Goal: Task Accomplishment & Management: Manage account settings

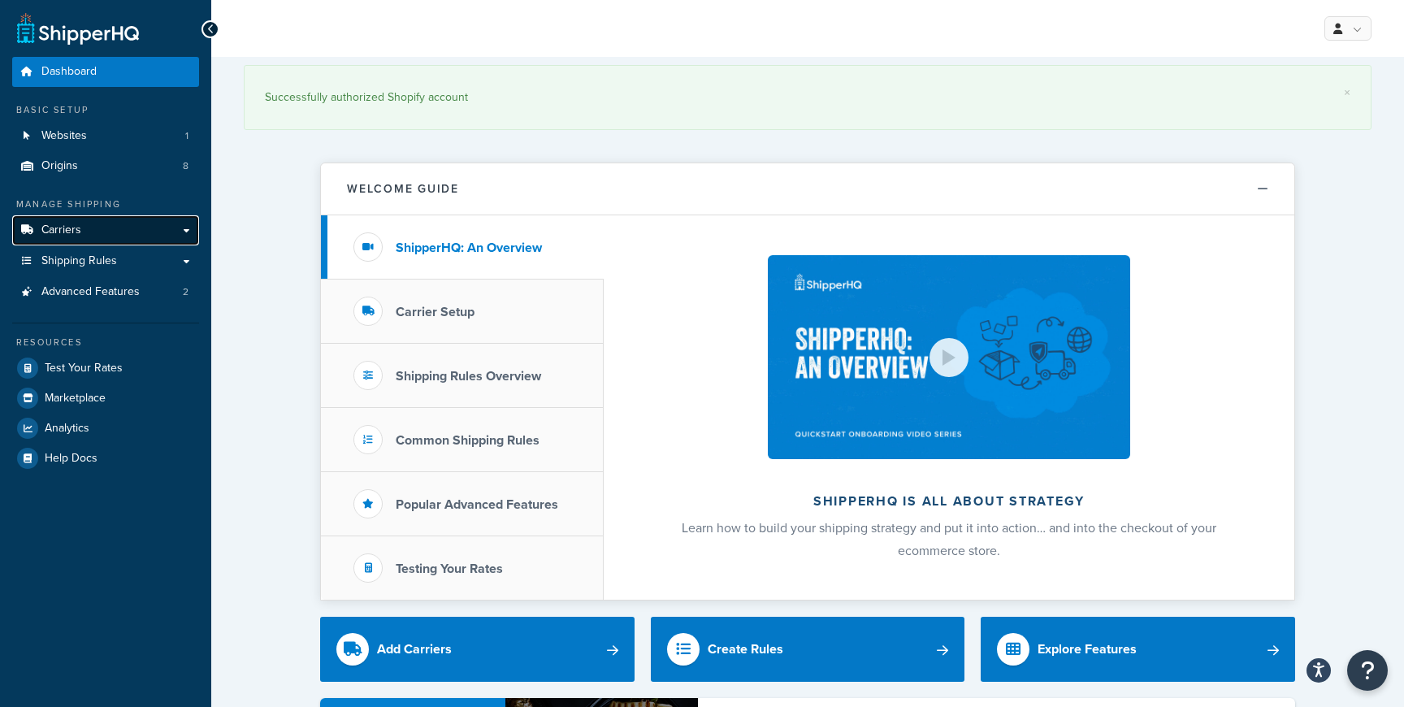
click at [75, 227] on span "Carriers" at bounding box center [61, 230] width 40 height 14
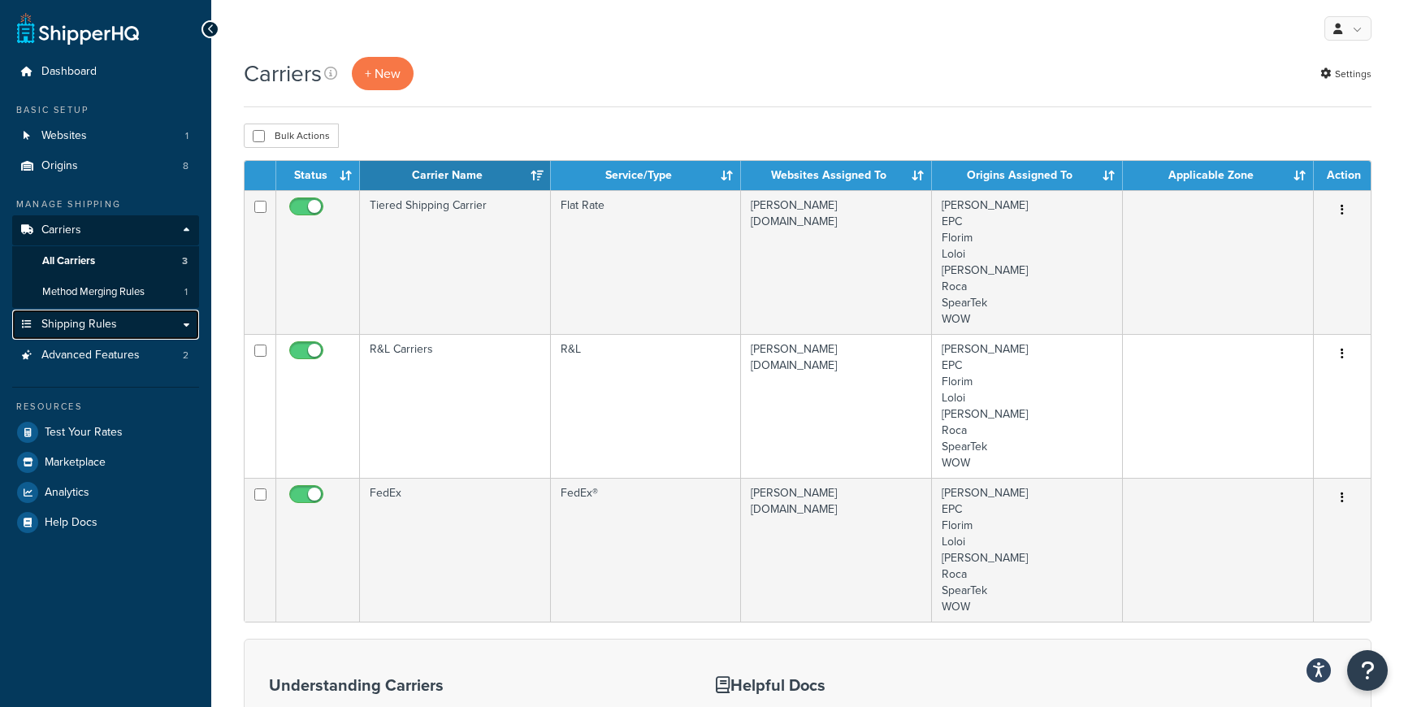
click at [118, 322] on link "Shipping Rules" at bounding box center [105, 325] width 187 height 30
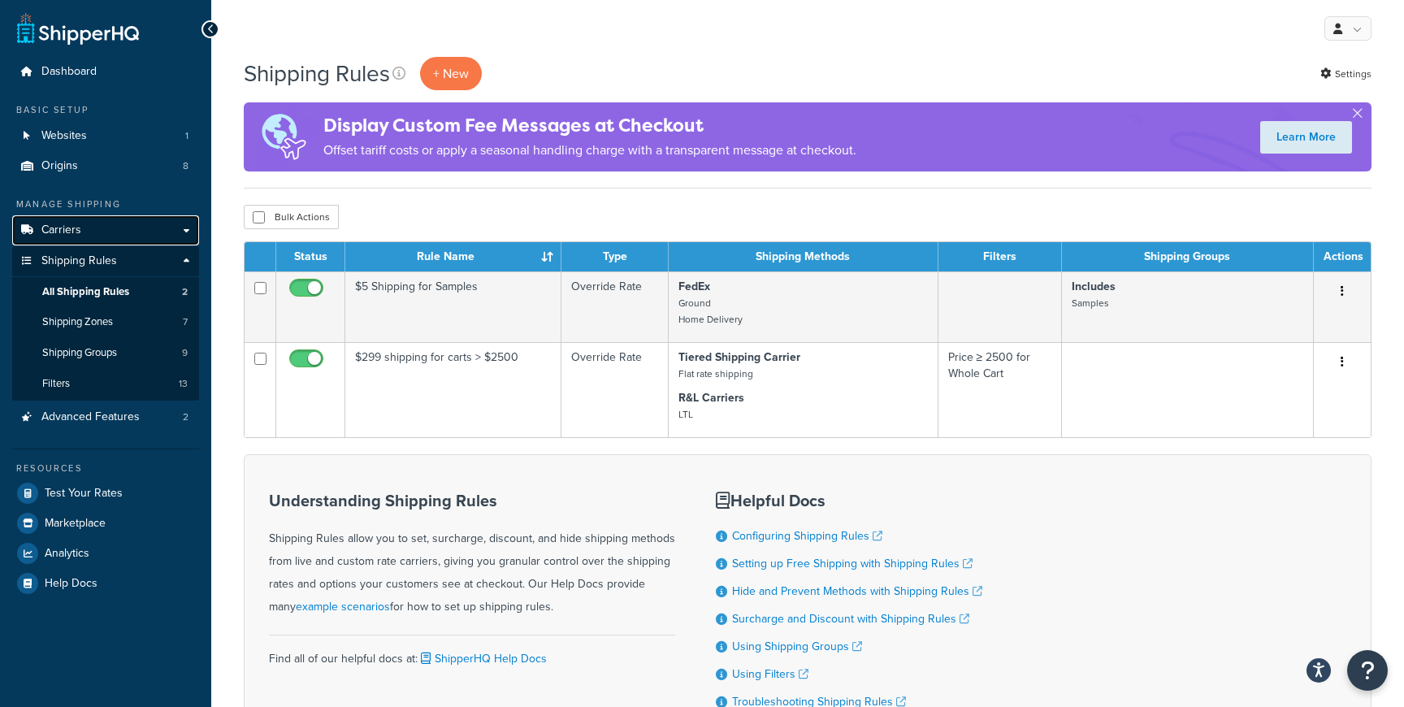
click at [62, 238] on link "Carriers" at bounding box center [105, 230] width 187 height 30
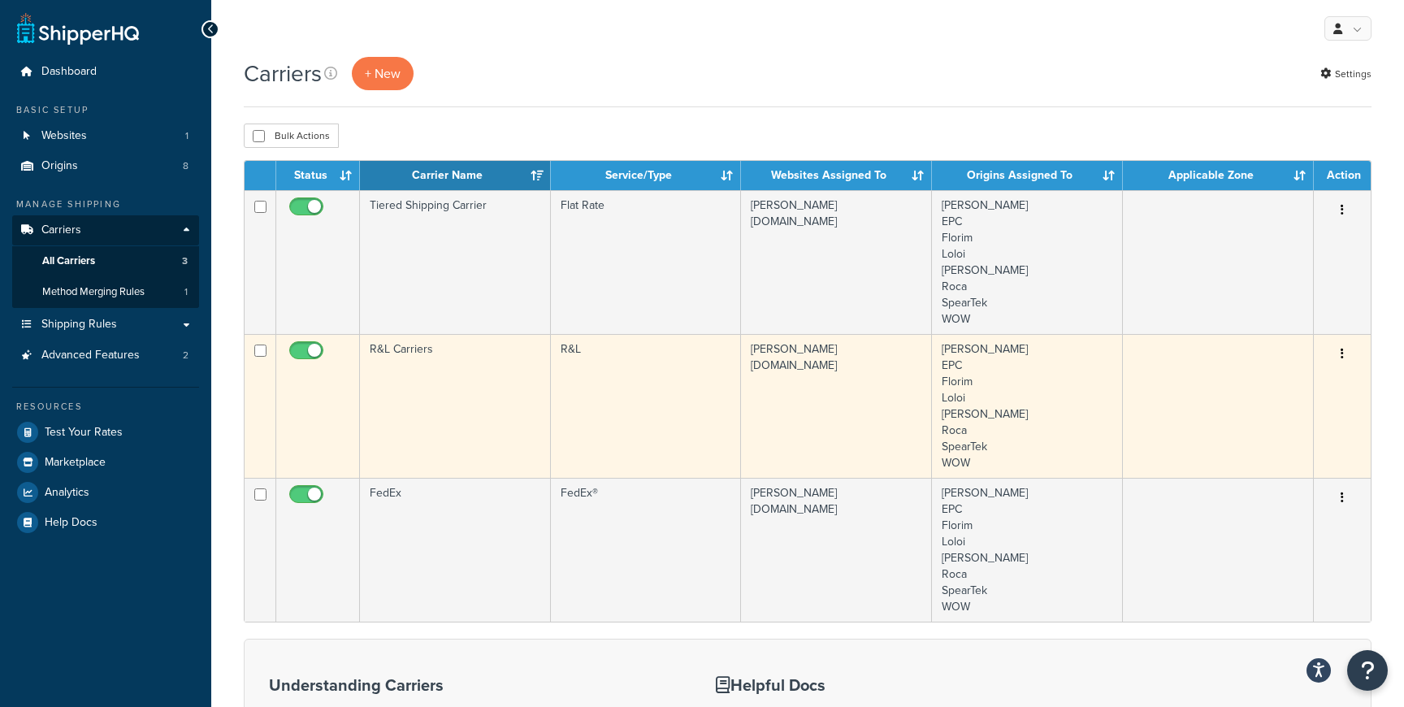
click at [299, 349] on input "checkbox" at bounding box center [308, 354] width 45 height 20
checkbox input "false"
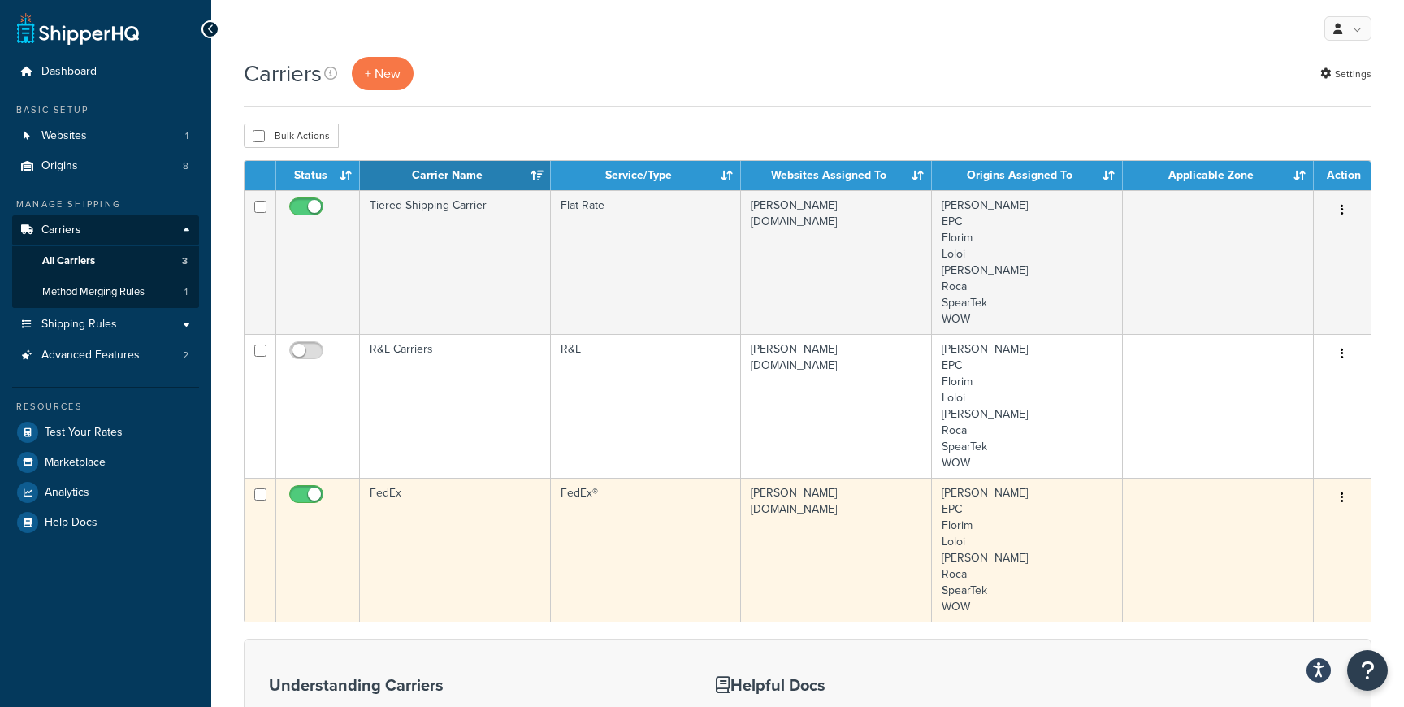
click at [309, 493] on input "checkbox" at bounding box center [308, 498] width 45 height 20
checkbox input "false"
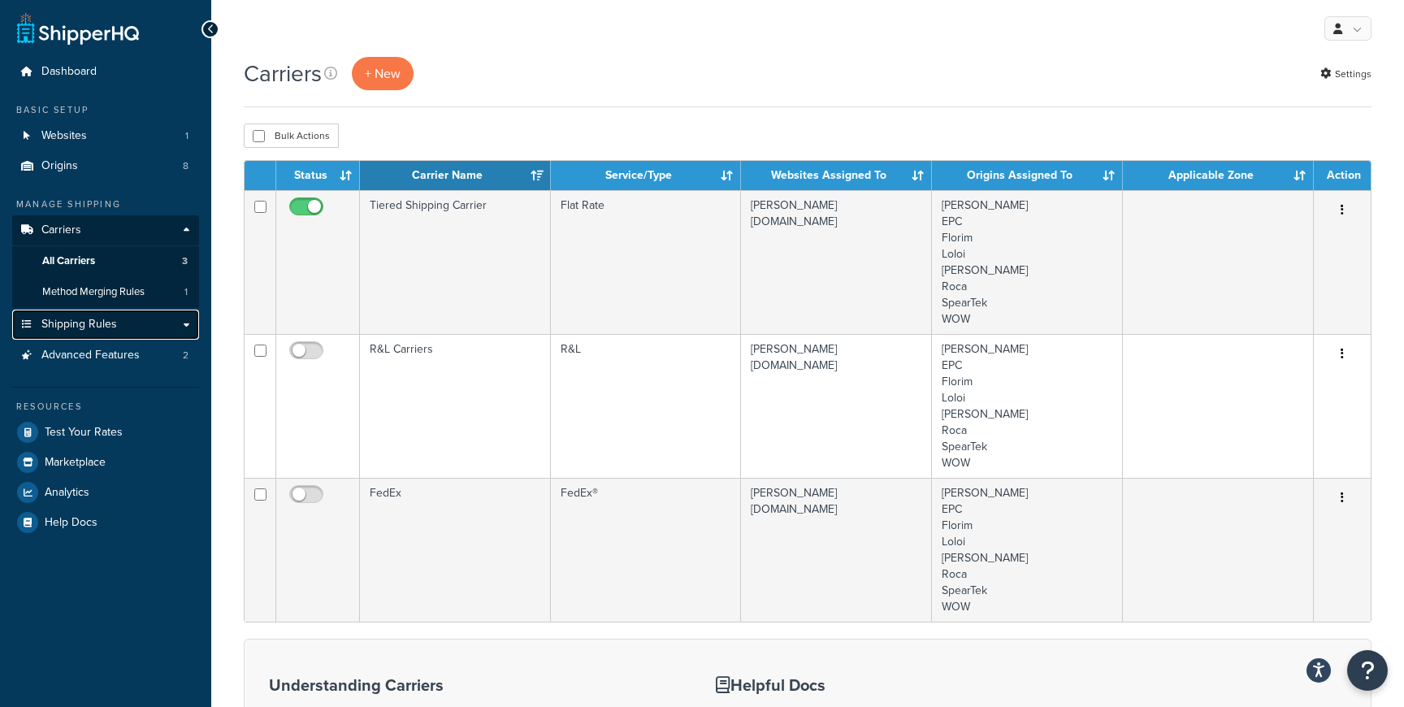
click at [98, 334] on link "Shipping Rules" at bounding box center [105, 325] width 187 height 30
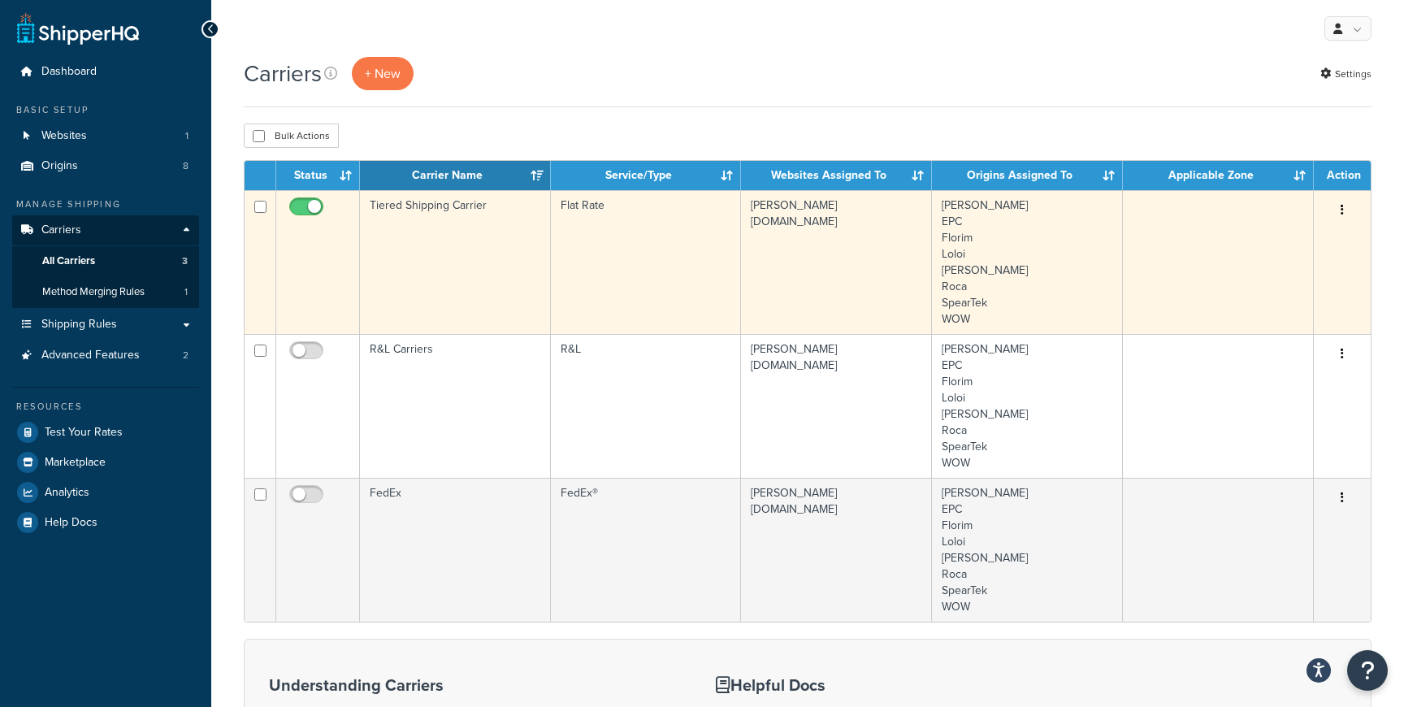
click at [1341, 210] on icon "button" at bounding box center [1342, 209] width 3 height 11
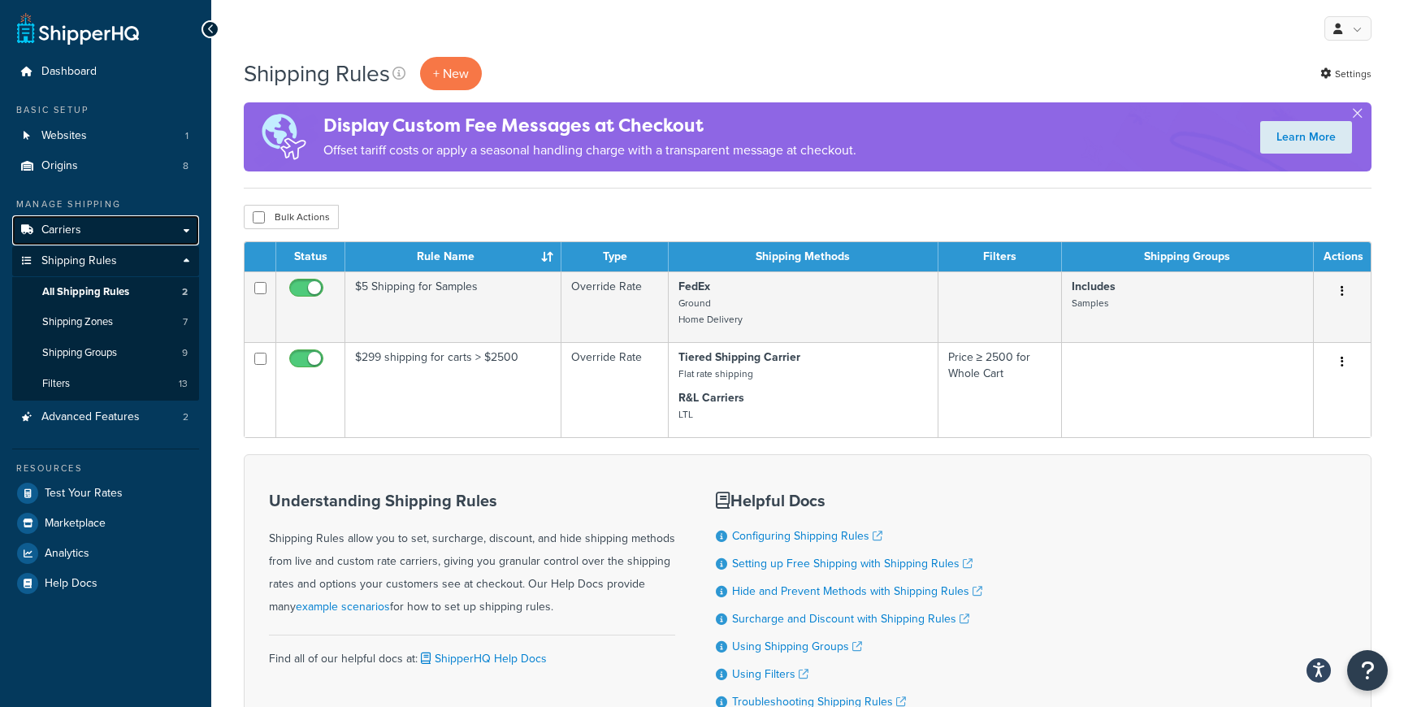
click at [123, 231] on link "Carriers" at bounding box center [105, 230] width 187 height 30
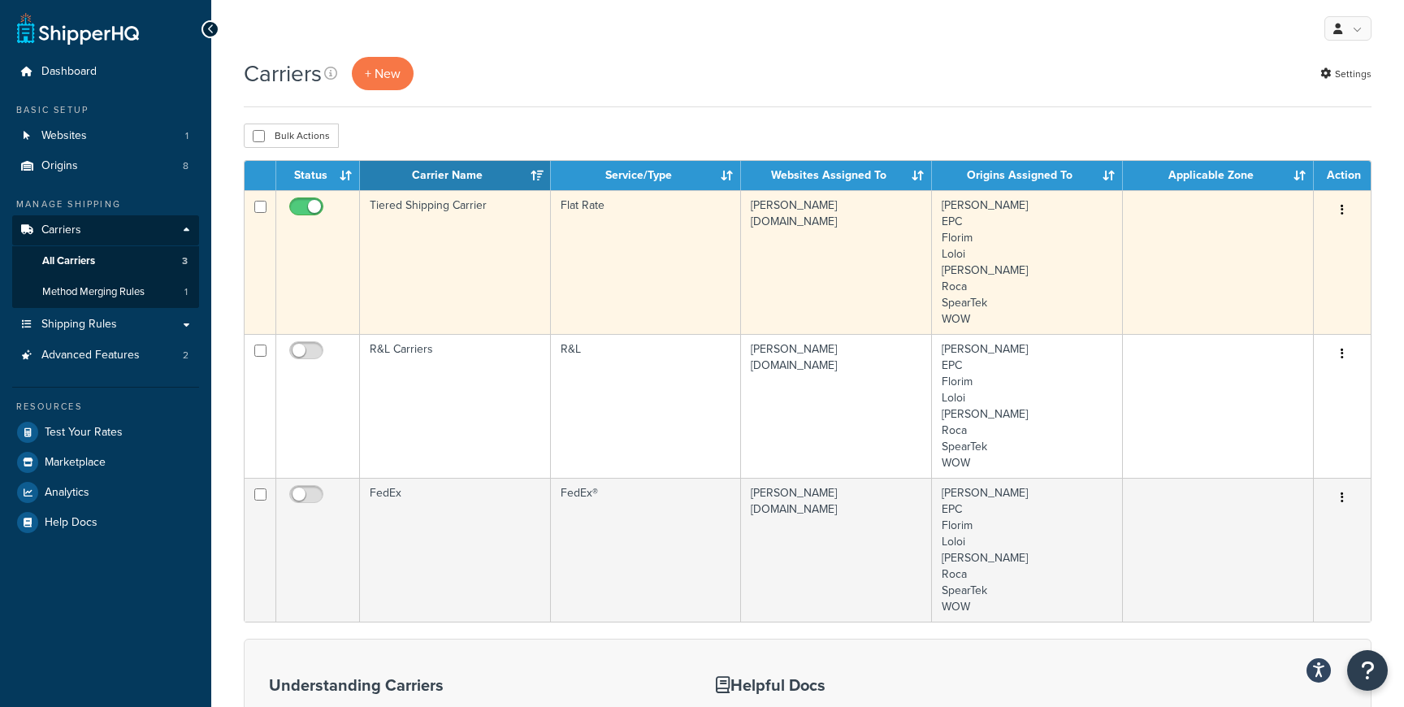
click at [1345, 217] on button "button" at bounding box center [1342, 210] width 23 height 26
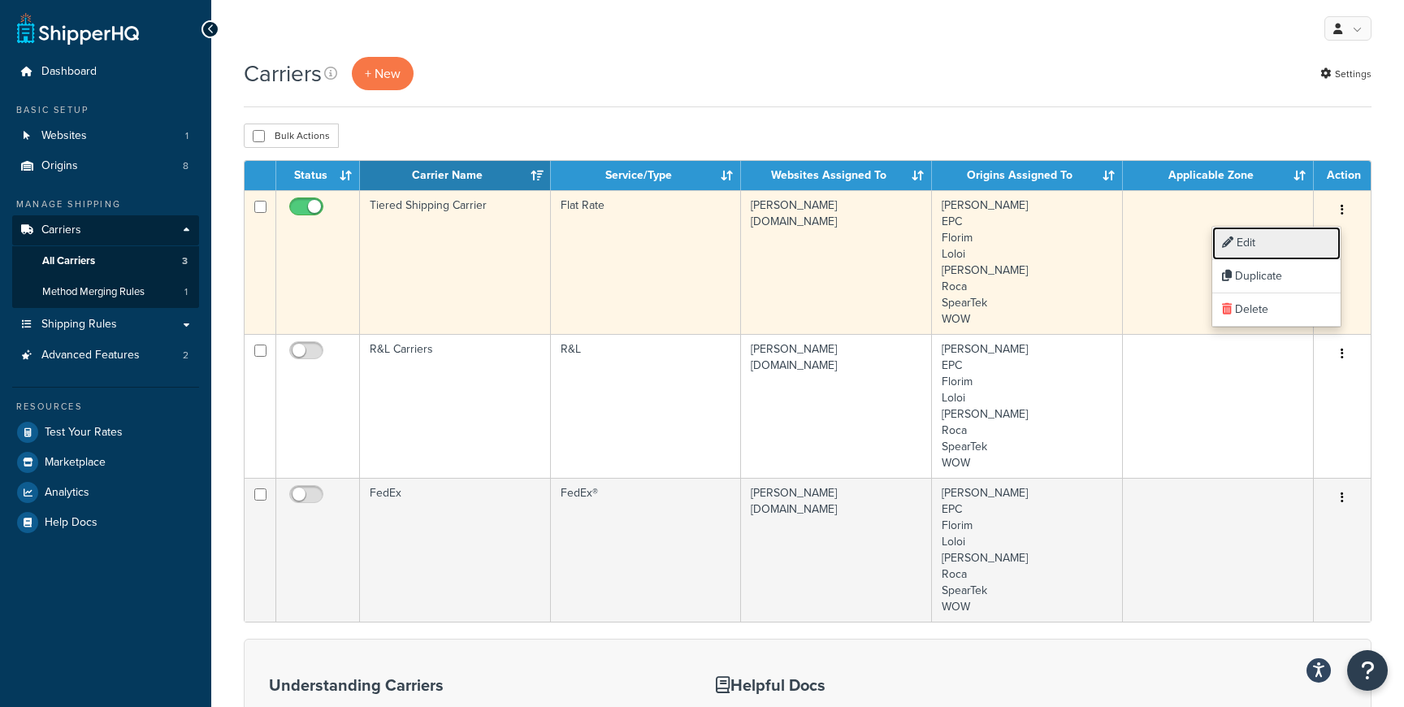
click at [1289, 240] on link "Edit" at bounding box center [1276, 243] width 128 height 33
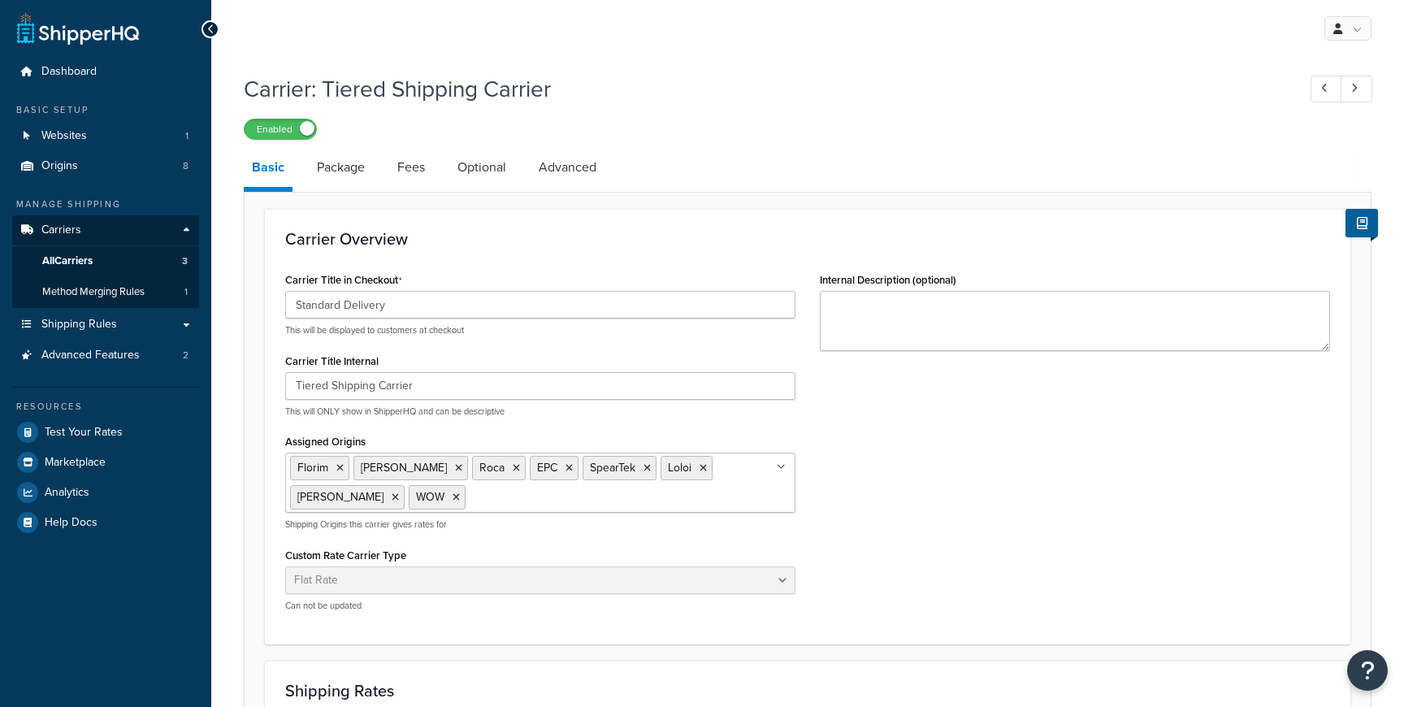
select select "flat"
click at [306, 173] on li "Basic" at bounding box center [276, 170] width 65 height 44
click at [320, 172] on link "Package" at bounding box center [341, 167] width 64 height 39
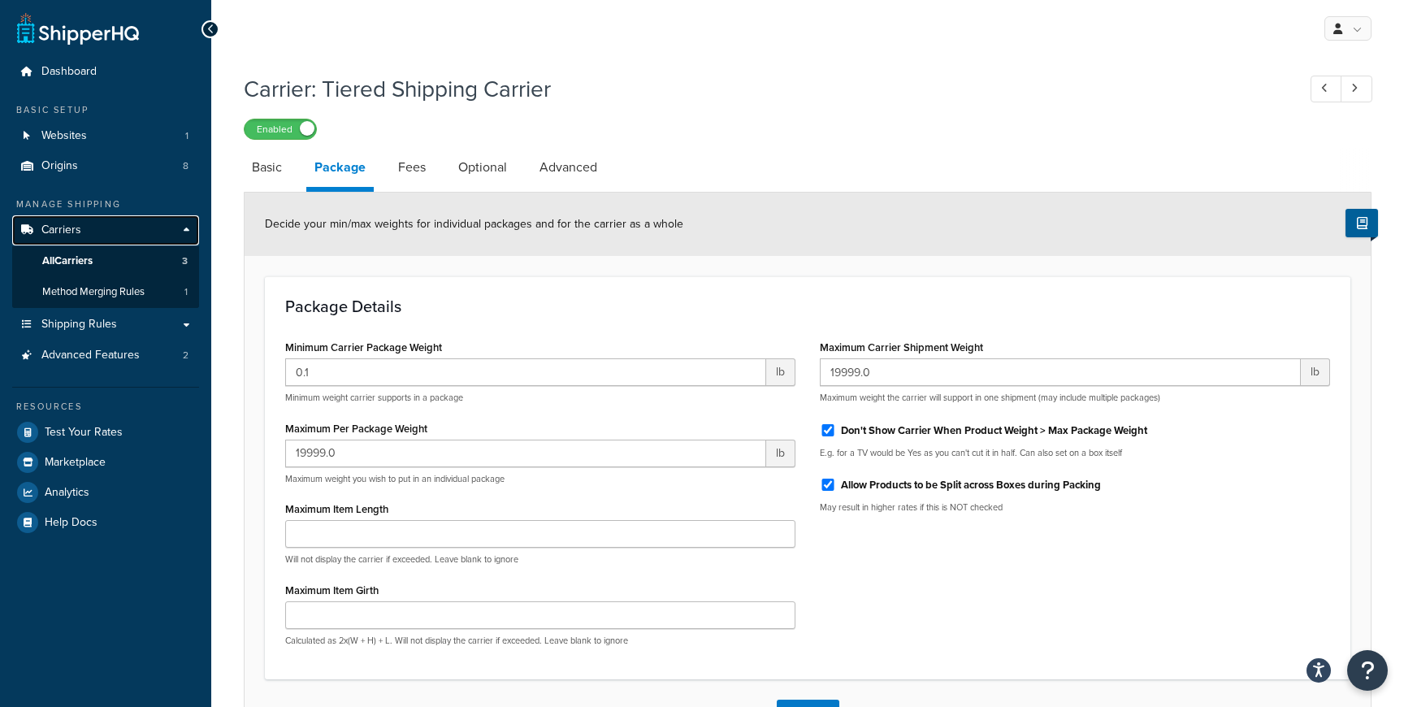
click at [97, 236] on link "Carriers" at bounding box center [105, 230] width 187 height 30
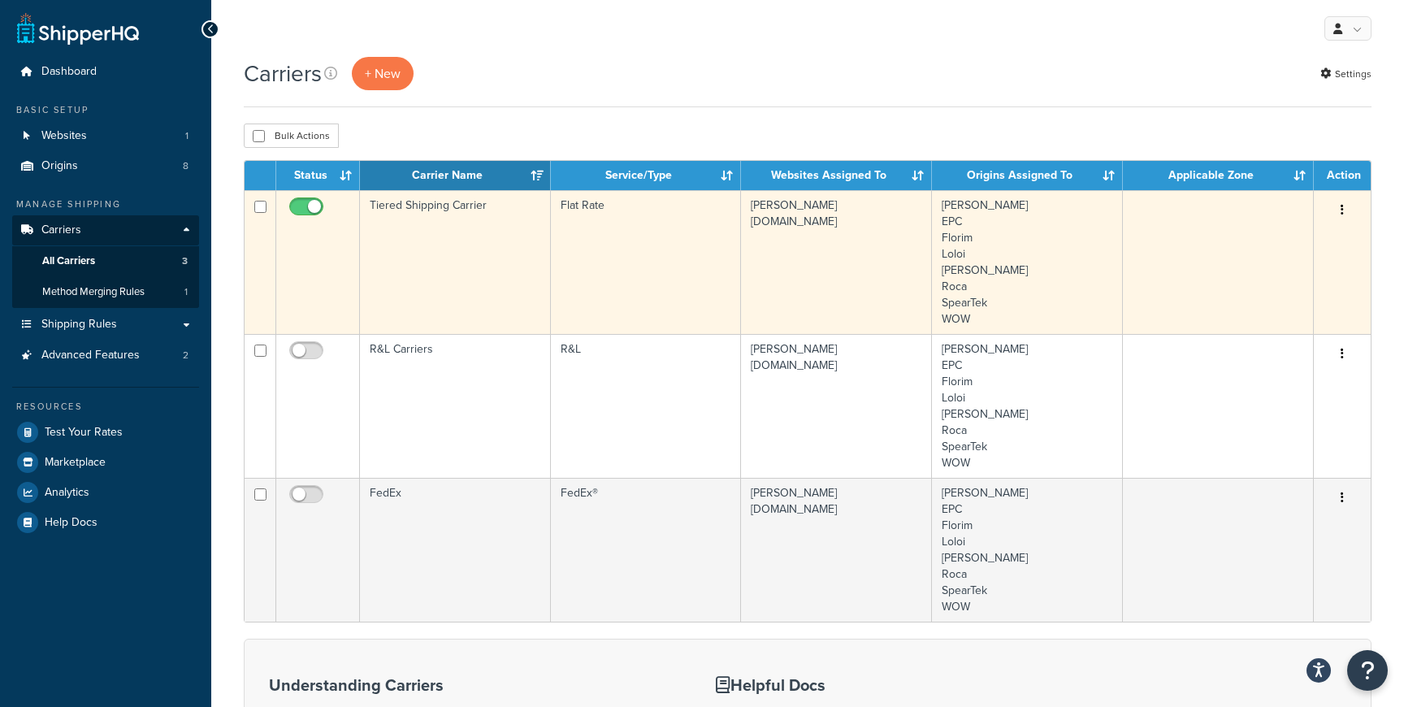
click at [1341, 211] on icon "button" at bounding box center [1342, 209] width 3 height 11
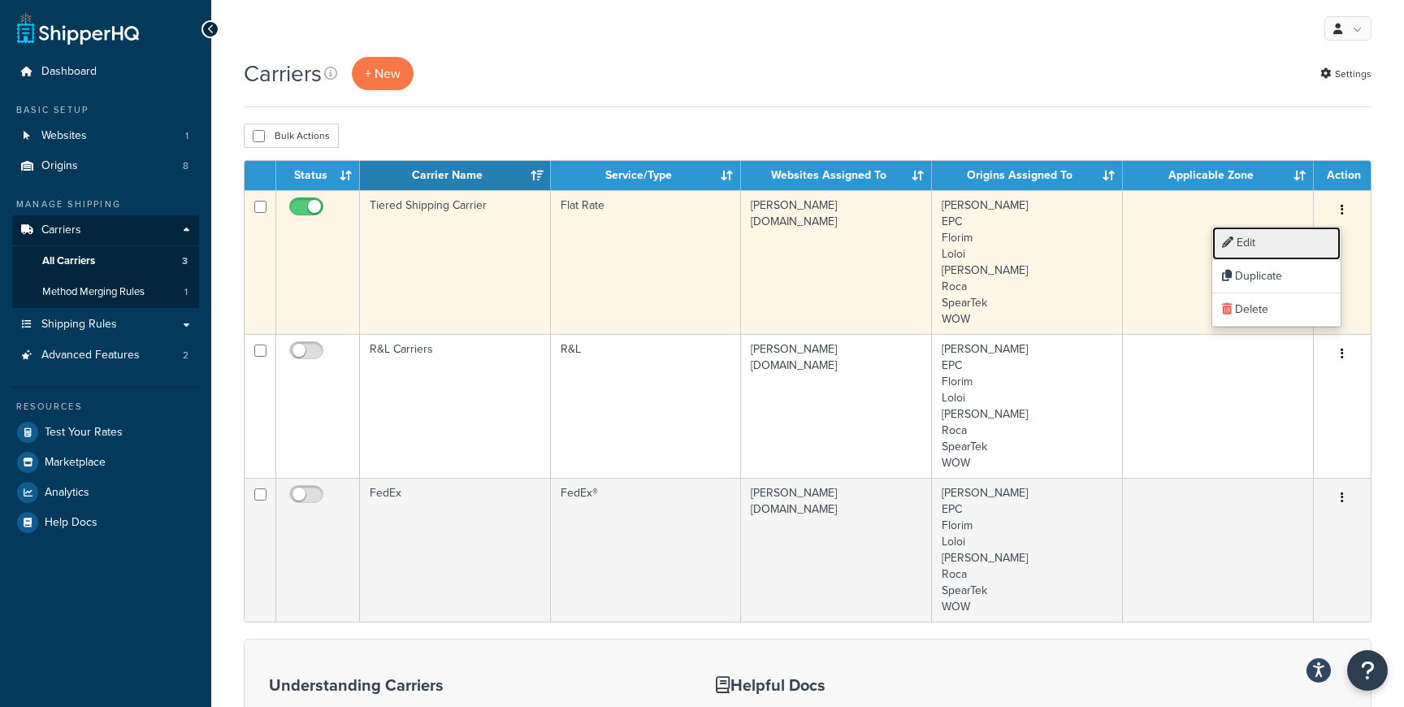
click at [1307, 238] on link "Edit" at bounding box center [1276, 243] width 128 height 33
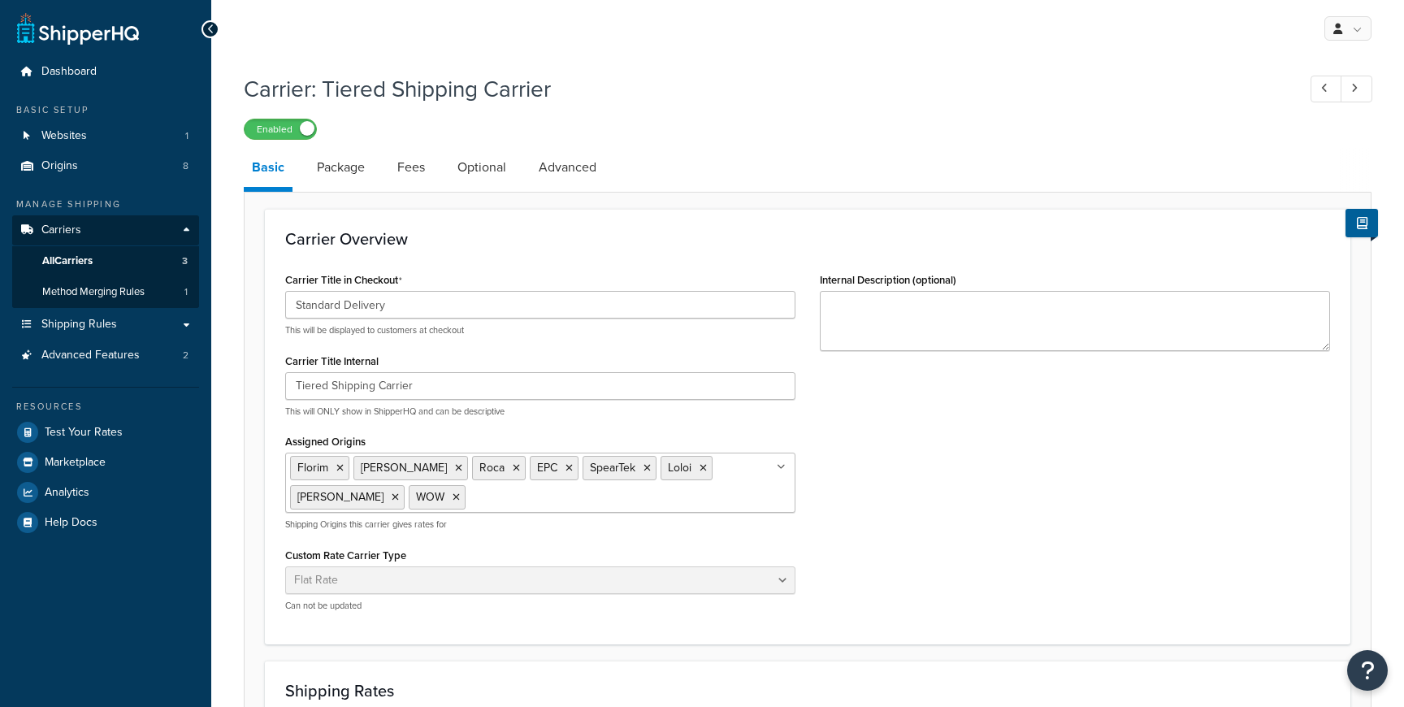
select select "flat"
click at [338, 177] on link "Package" at bounding box center [341, 167] width 64 height 39
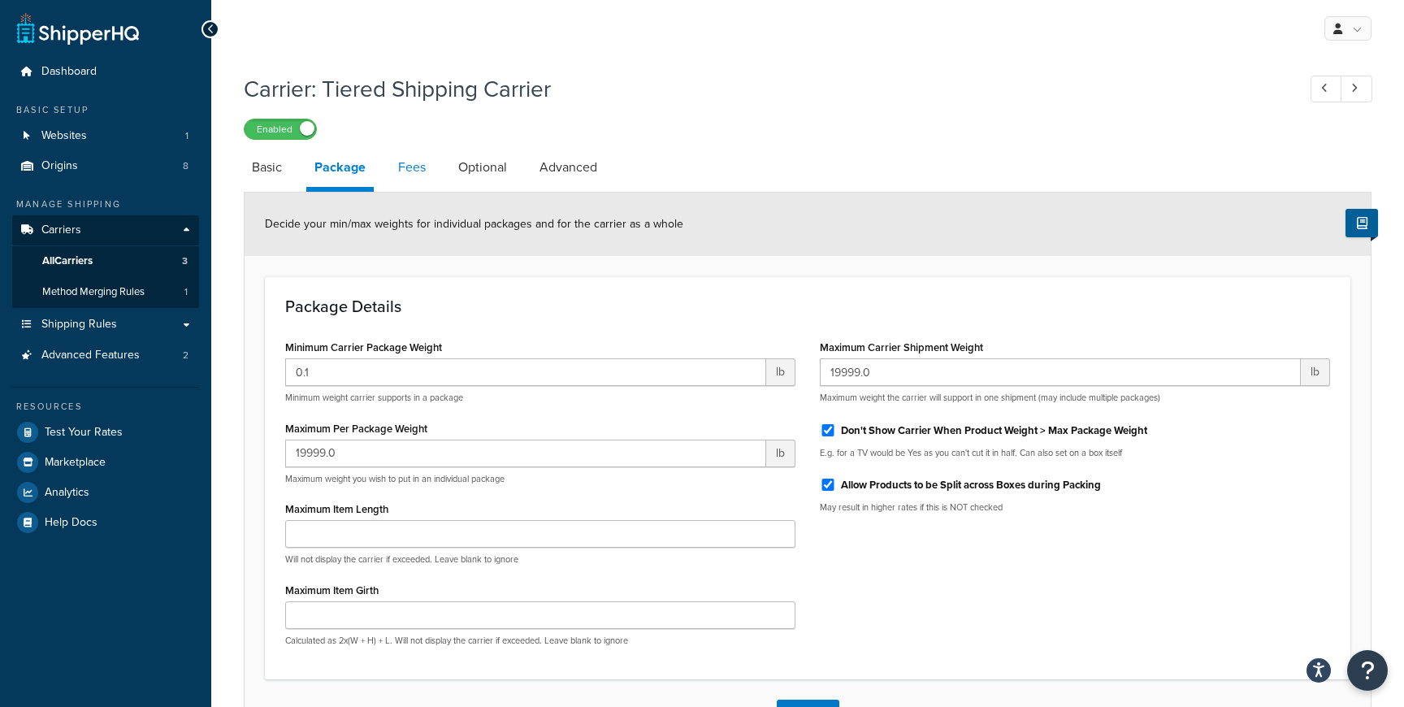
click at [399, 171] on link "Fees" at bounding box center [412, 167] width 44 height 39
select select "AFTER"
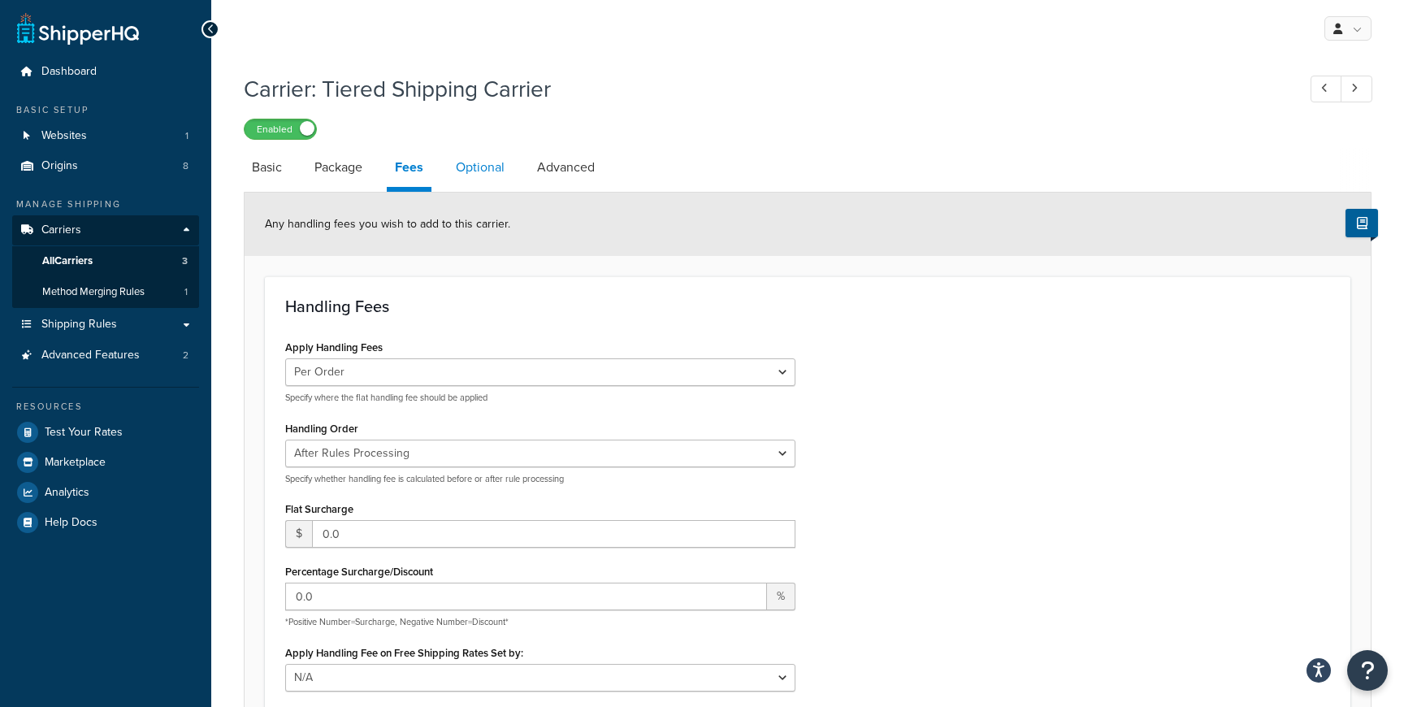
click at [473, 172] on link "Optional" at bounding box center [480, 167] width 65 height 39
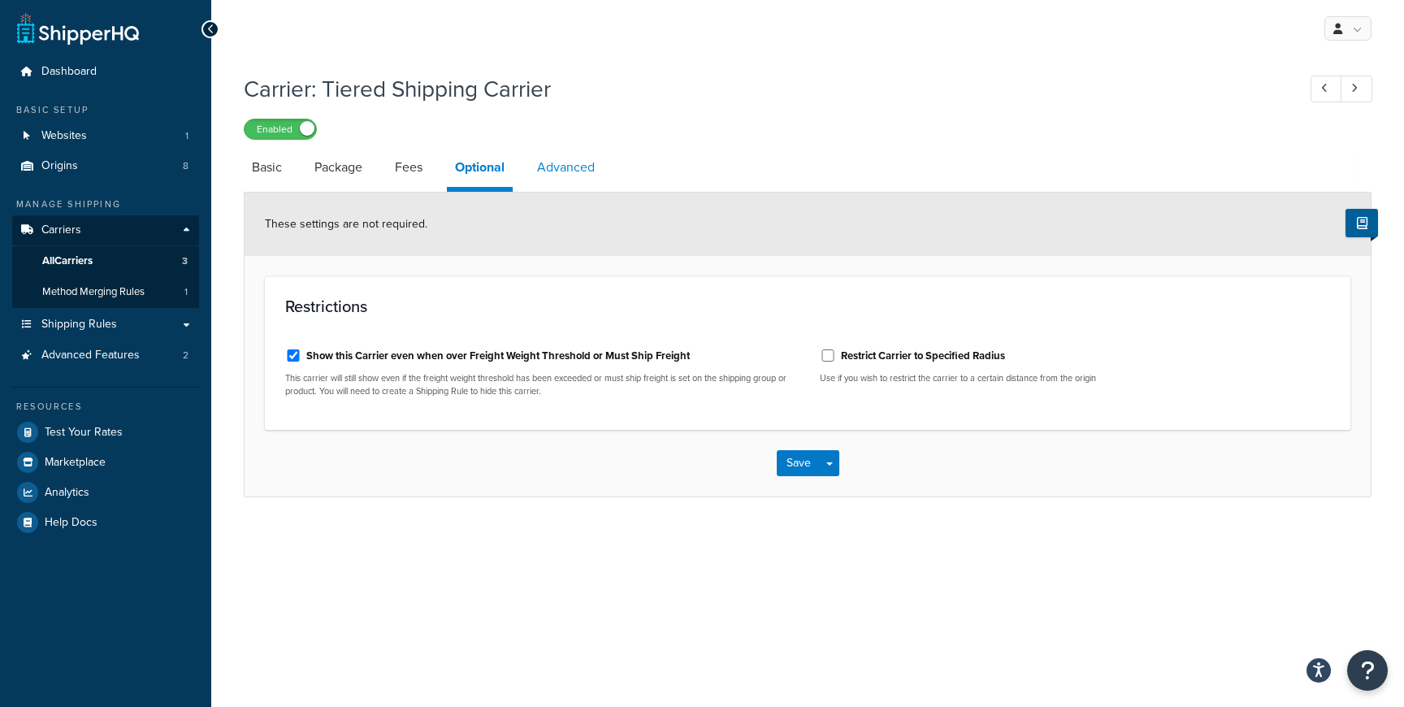
click at [574, 158] on link "Advanced" at bounding box center [566, 167] width 74 height 39
select select "false"
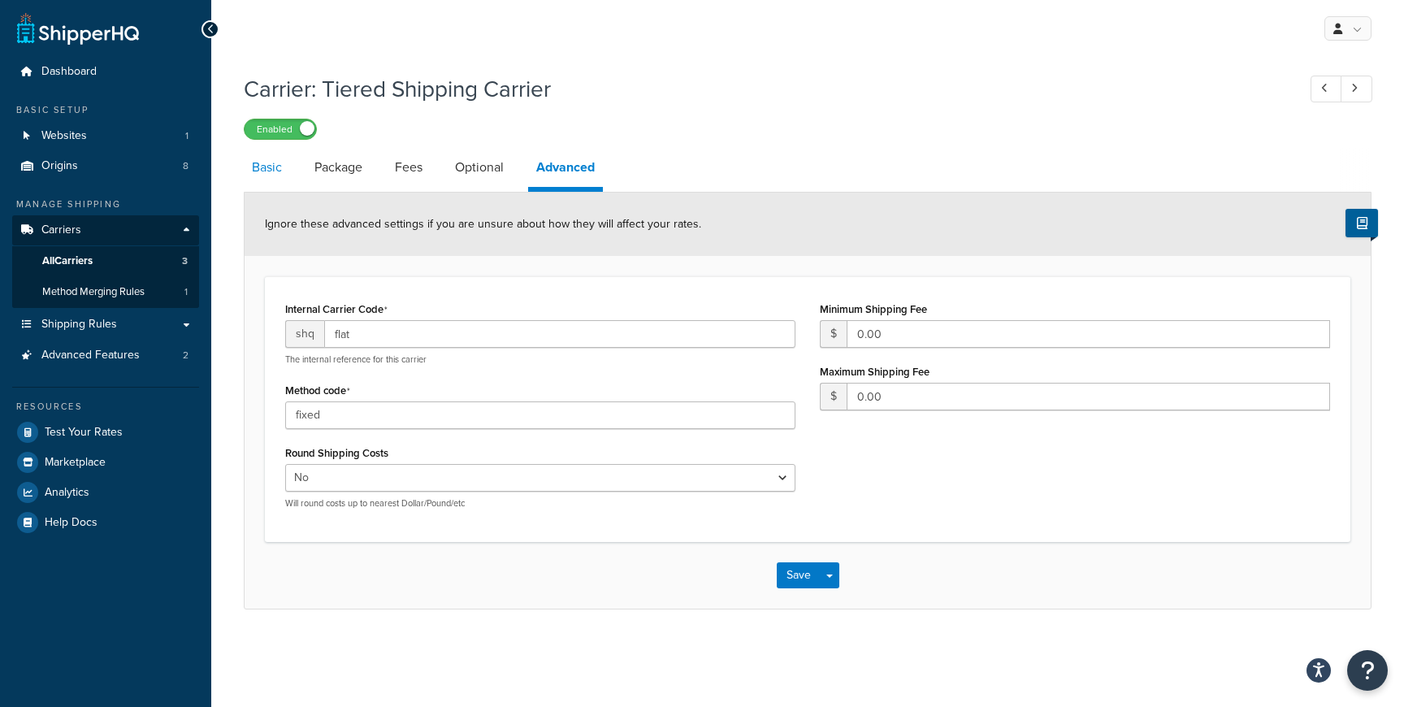
click at [257, 172] on link "Basic" at bounding box center [267, 167] width 46 height 39
select select "flat"
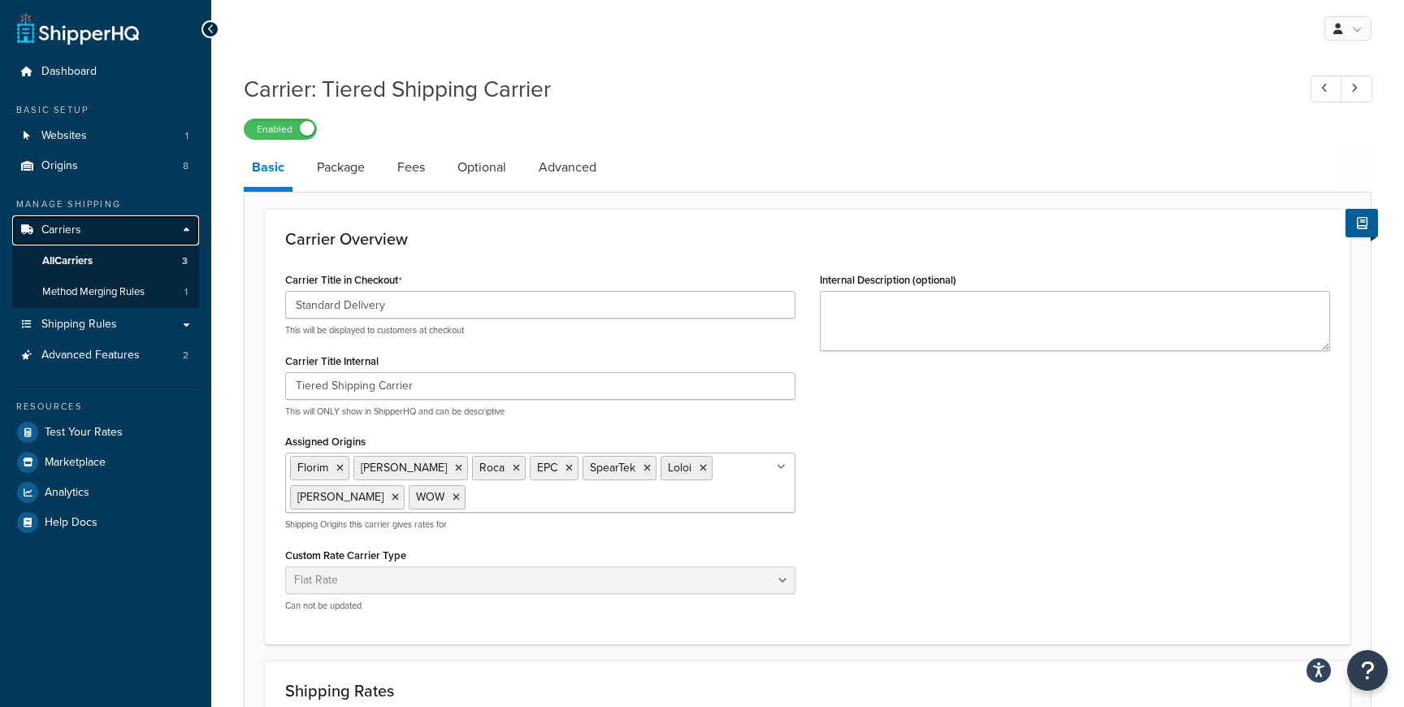
click at [89, 233] on link "Carriers" at bounding box center [105, 230] width 187 height 30
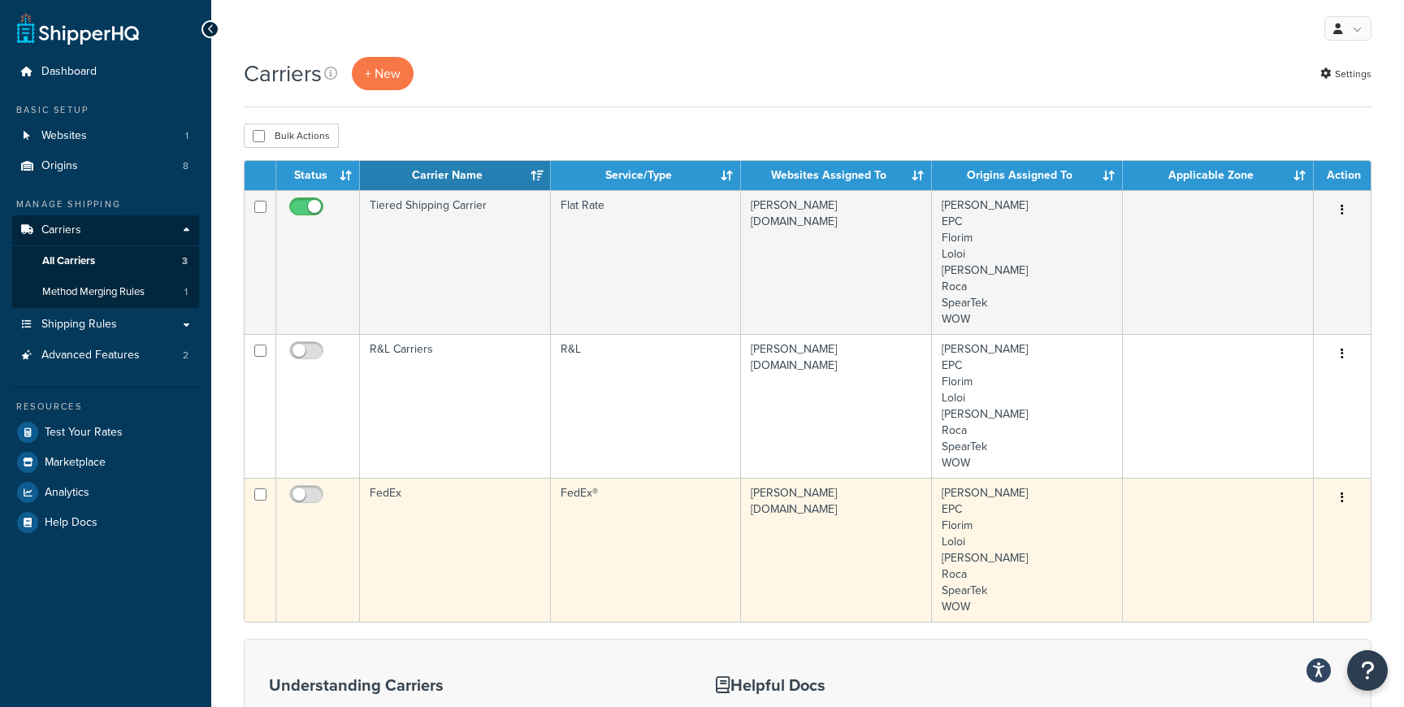
click at [795, 562] on td "[PERSON_NAME][DOMAIN_NAME]" at bounding box center [836, 550] width 191 height 144
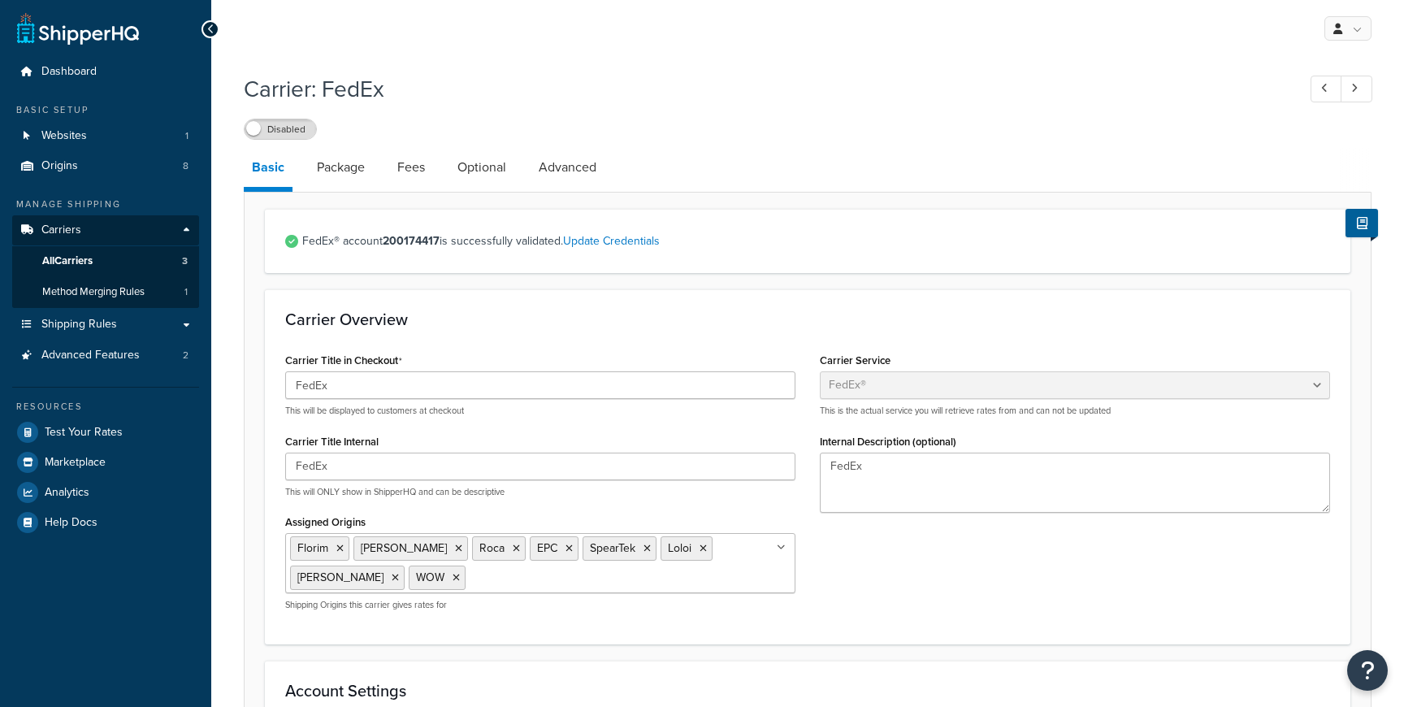
select select "fedEx"
select select "REGULAR_PICKUP"
select select "YOUR_PACKAGING"
click at [289, 128] on label "Disabled" at bounding box center [280, 128] width 71 height 19
click at [346, 171] on link "Package" at bounding box center [341, 167] width 64 height 39
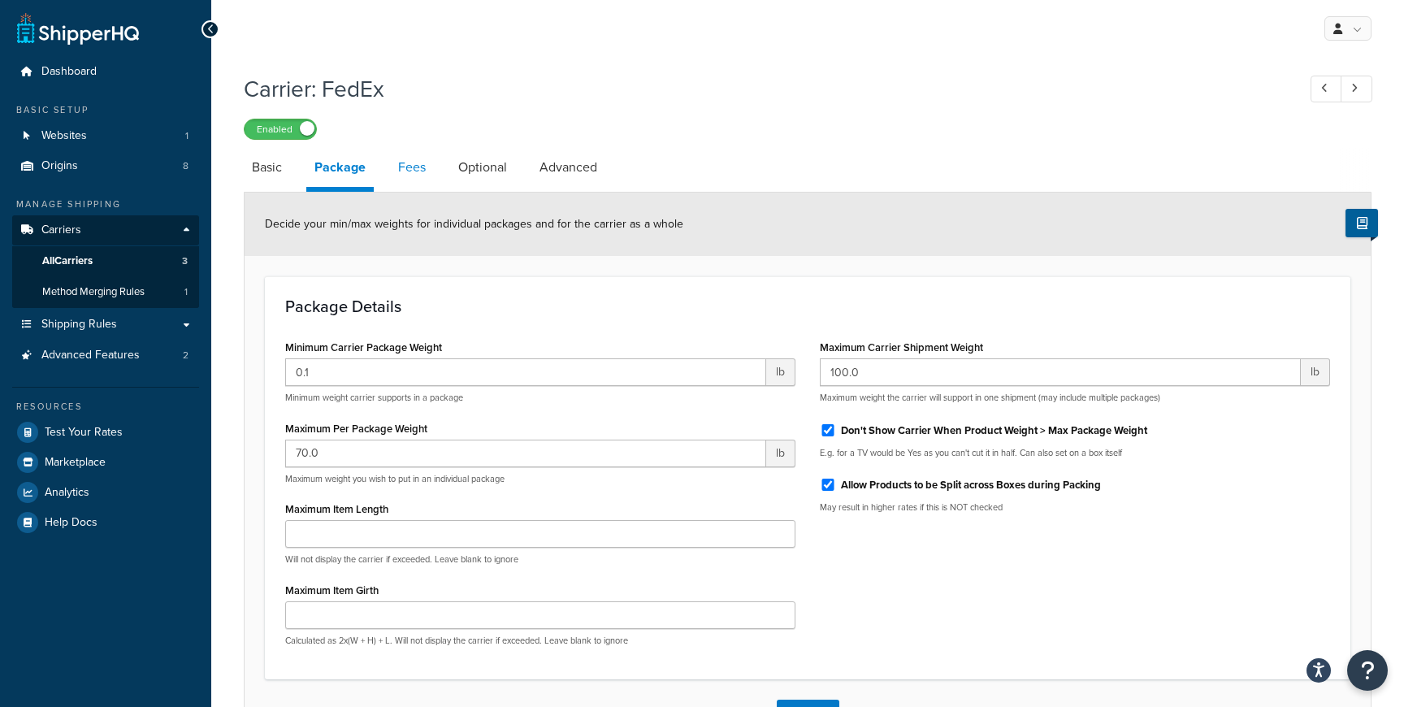
click at [418, 172] on link "Fees" at bounding box center [412, 167] width 44 height 39
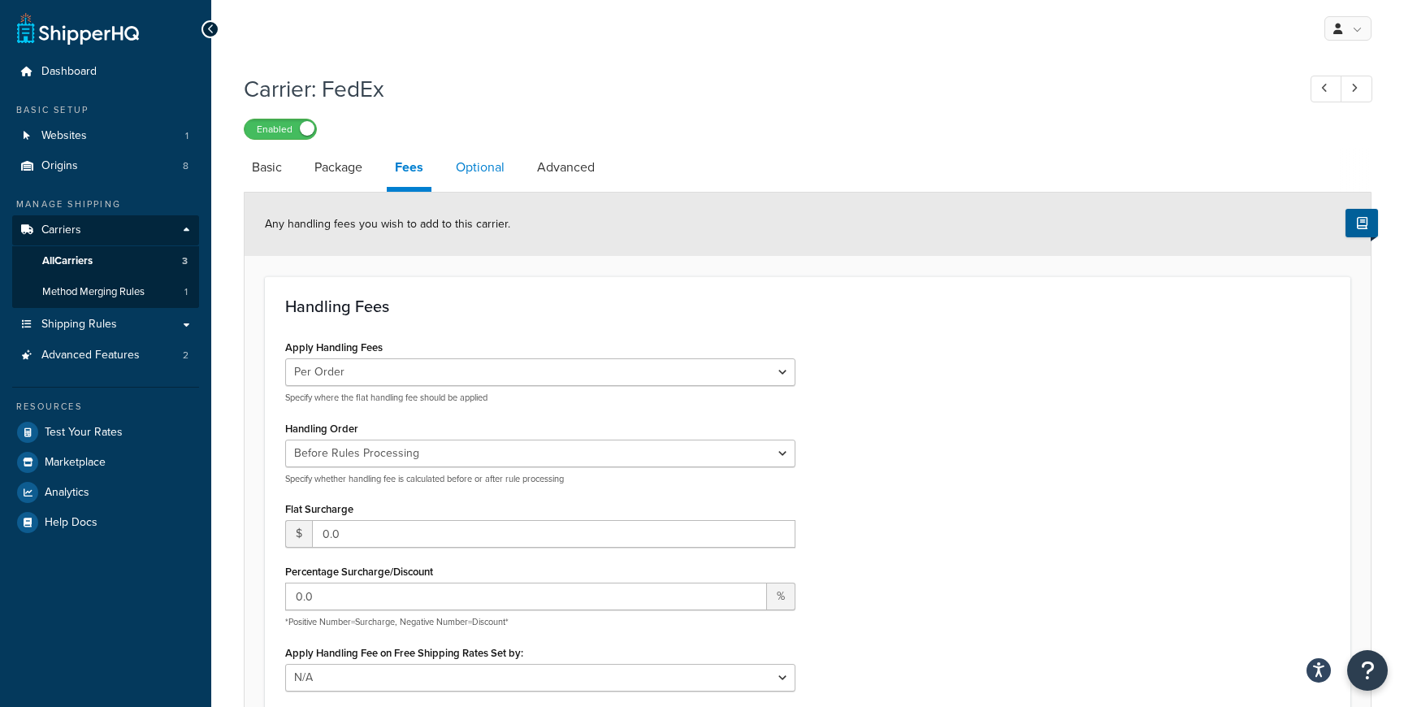
click at [495, 175] on link "Optional" at bounding box center [480, 167] width 65 height 39
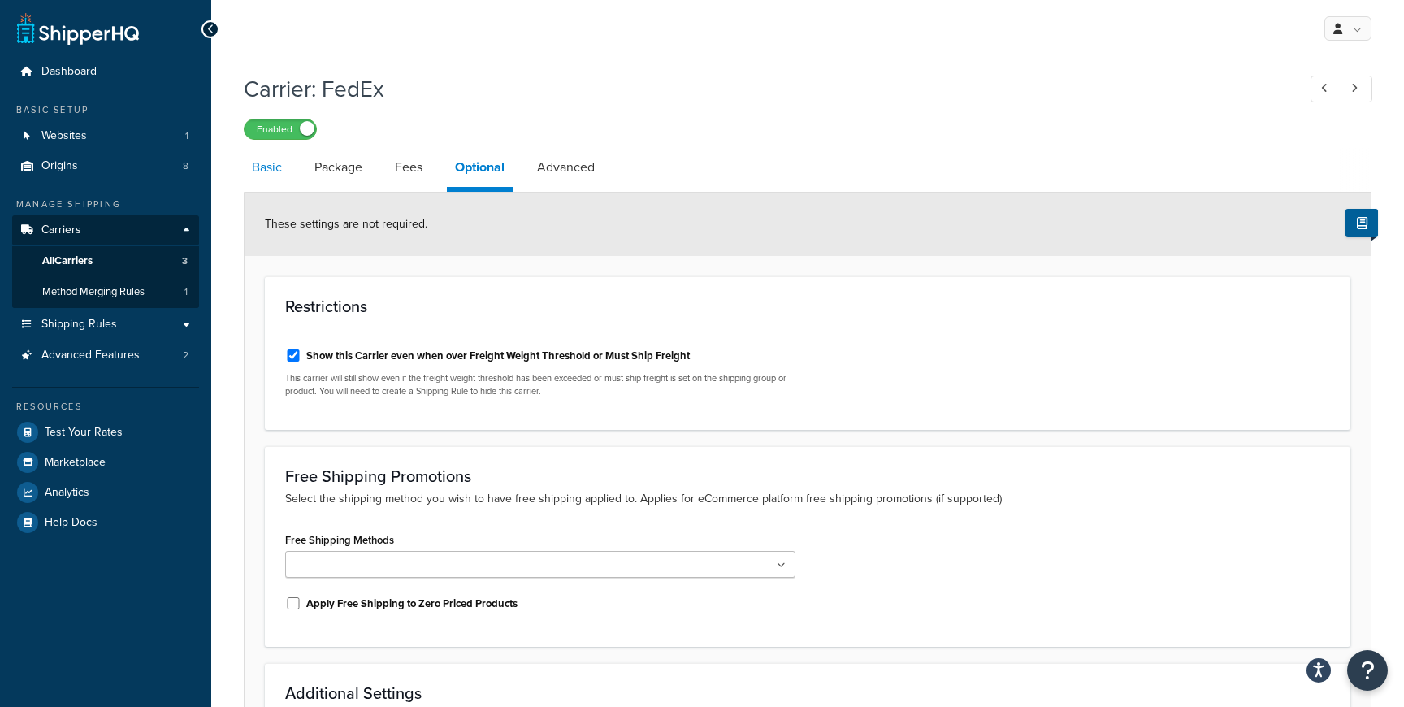
click at [256, 175] on link "Basic" at bounding box center [267, 167] width 46 height 39
select select "fedEx"
select select "REGULAR_PICKUP"
select select "YOUR_PACKAGING"
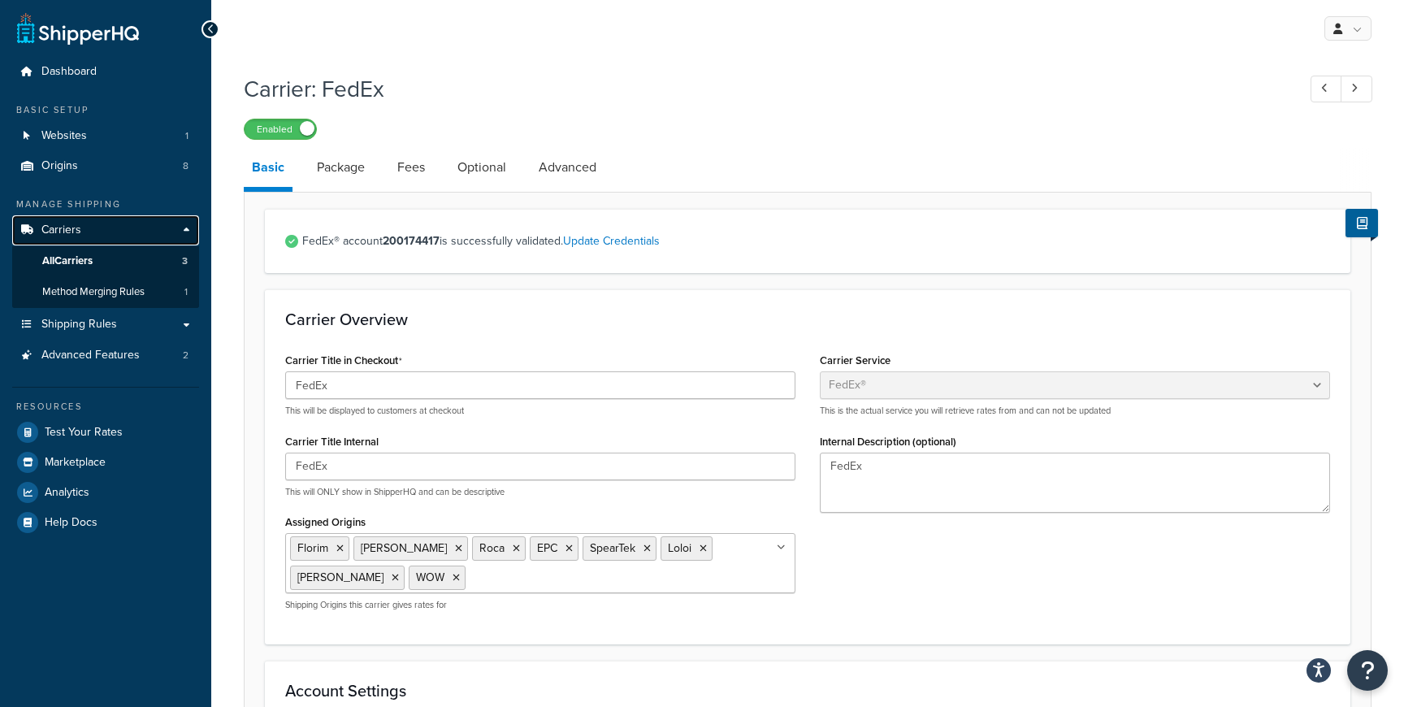
click at [98, 221] on link "Carriers" at bounding box center [105, 230] width 187 height 30
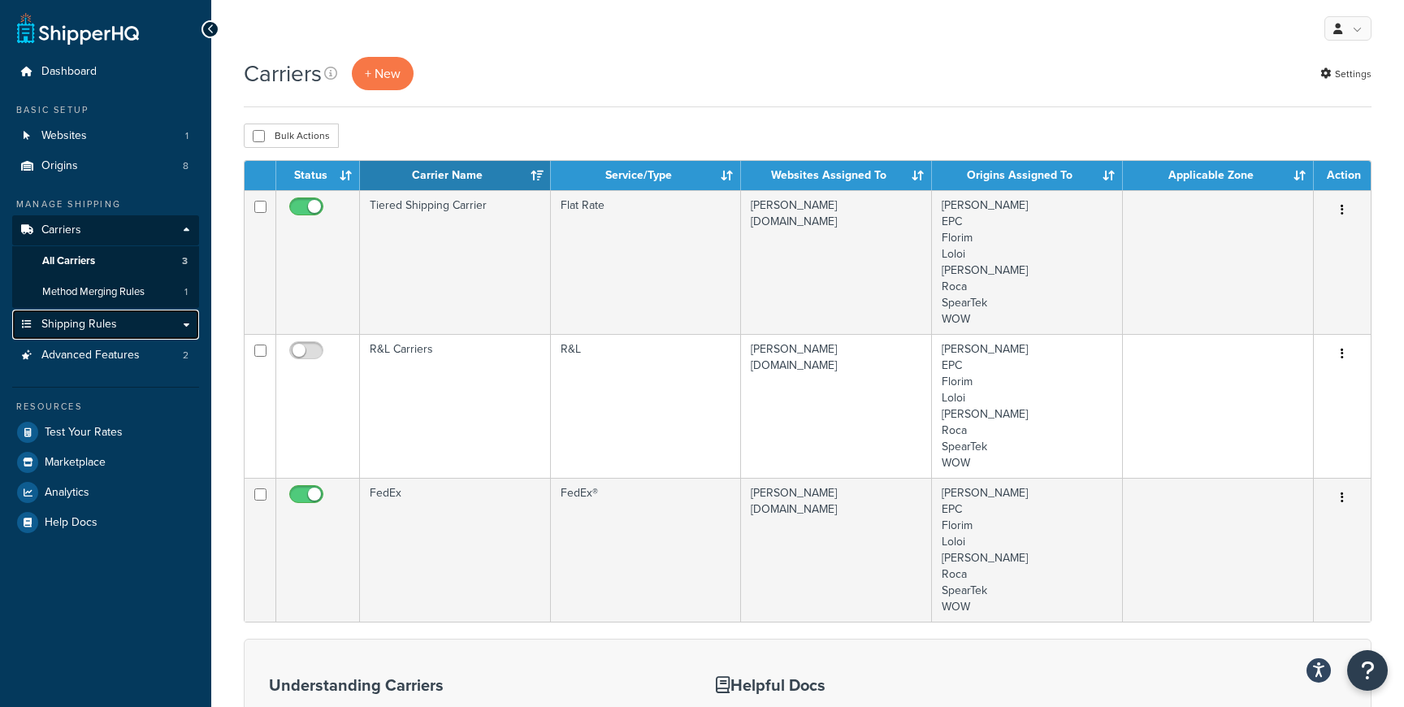
click at [90, 323] on span "Shipping Rules" at bounding box center [79, 325] width 76 height 14
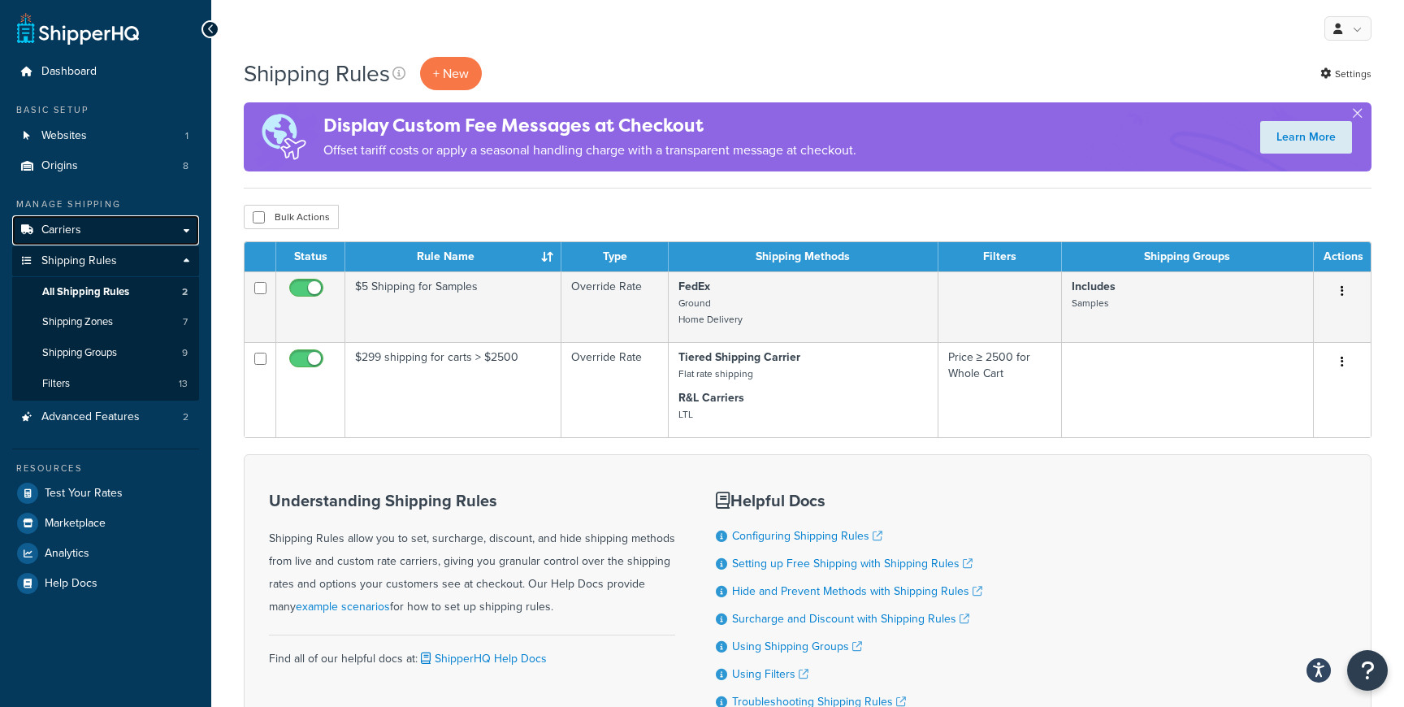
click at [113, 236] on link "Carriers" at bounding box center [105, 230] width 187 height 30
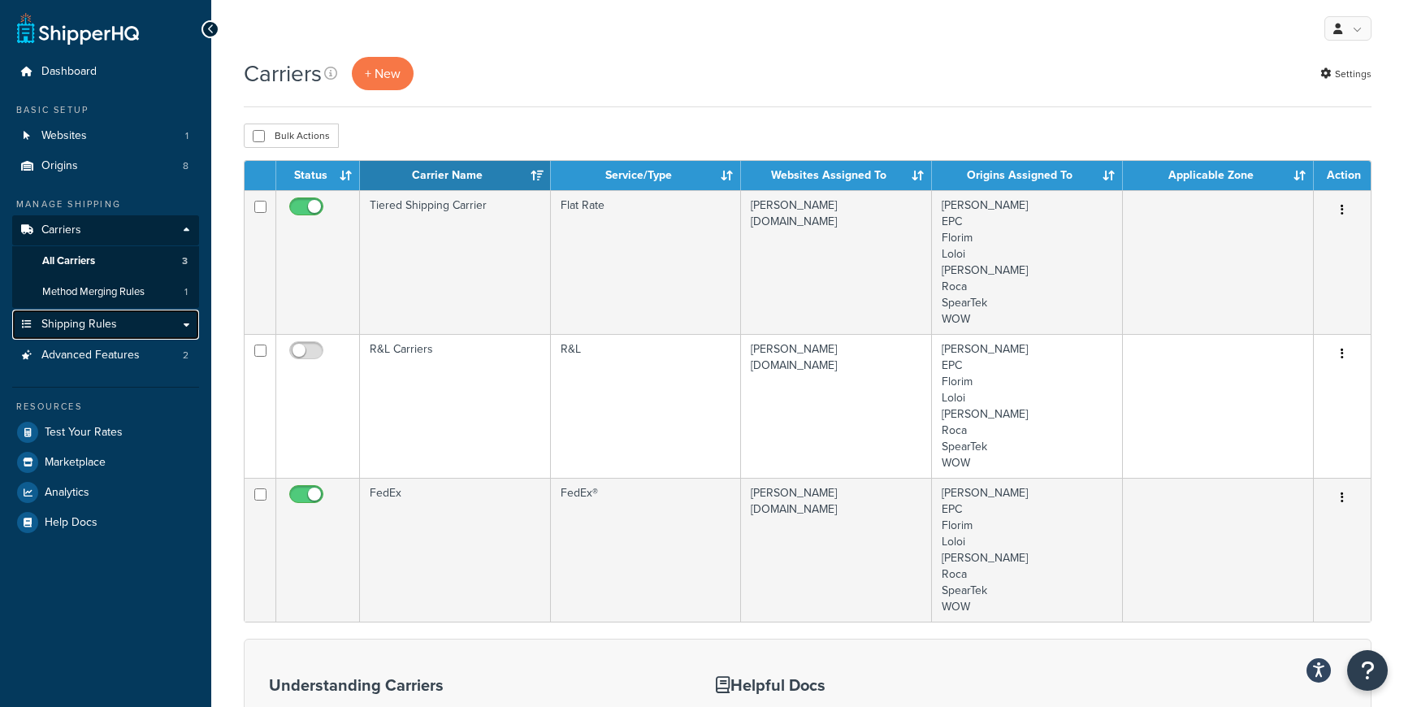
click at [46, 330] on span "Shipping Rules" at bounding box center [79, 325] width 76 height 14
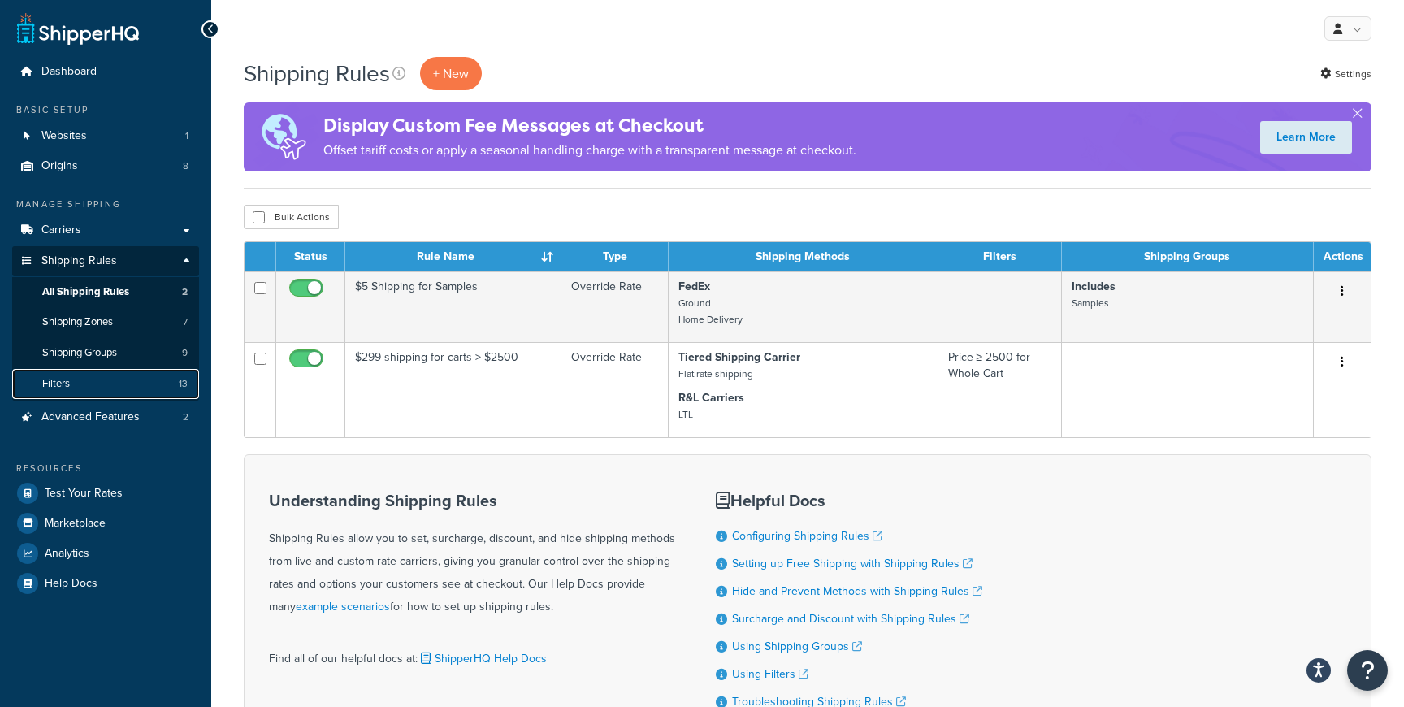
click at [185, 383] on span "13" at bounding box center [183, 384] width 9 height 14
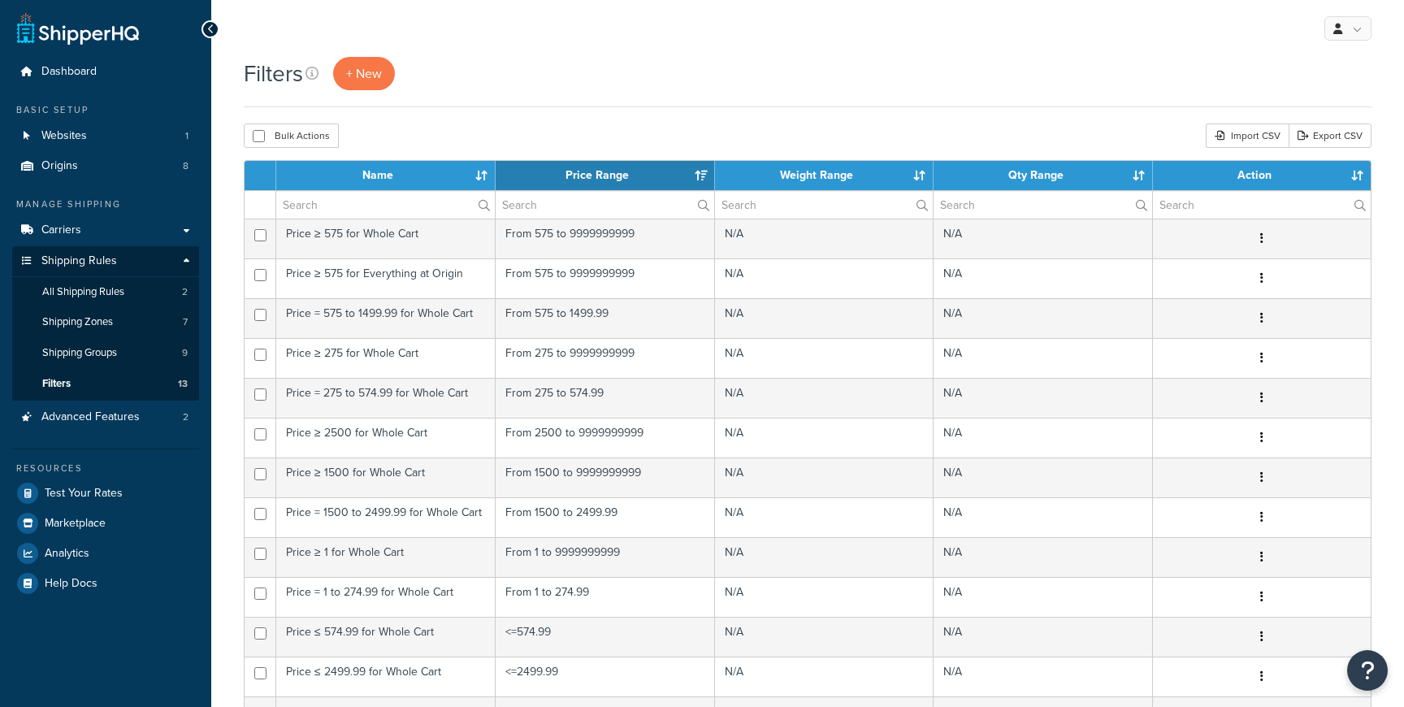
select select "15"
click at [117, 418] on span "Advanced Features" at bounding box center [90, 417] width 98 height 14
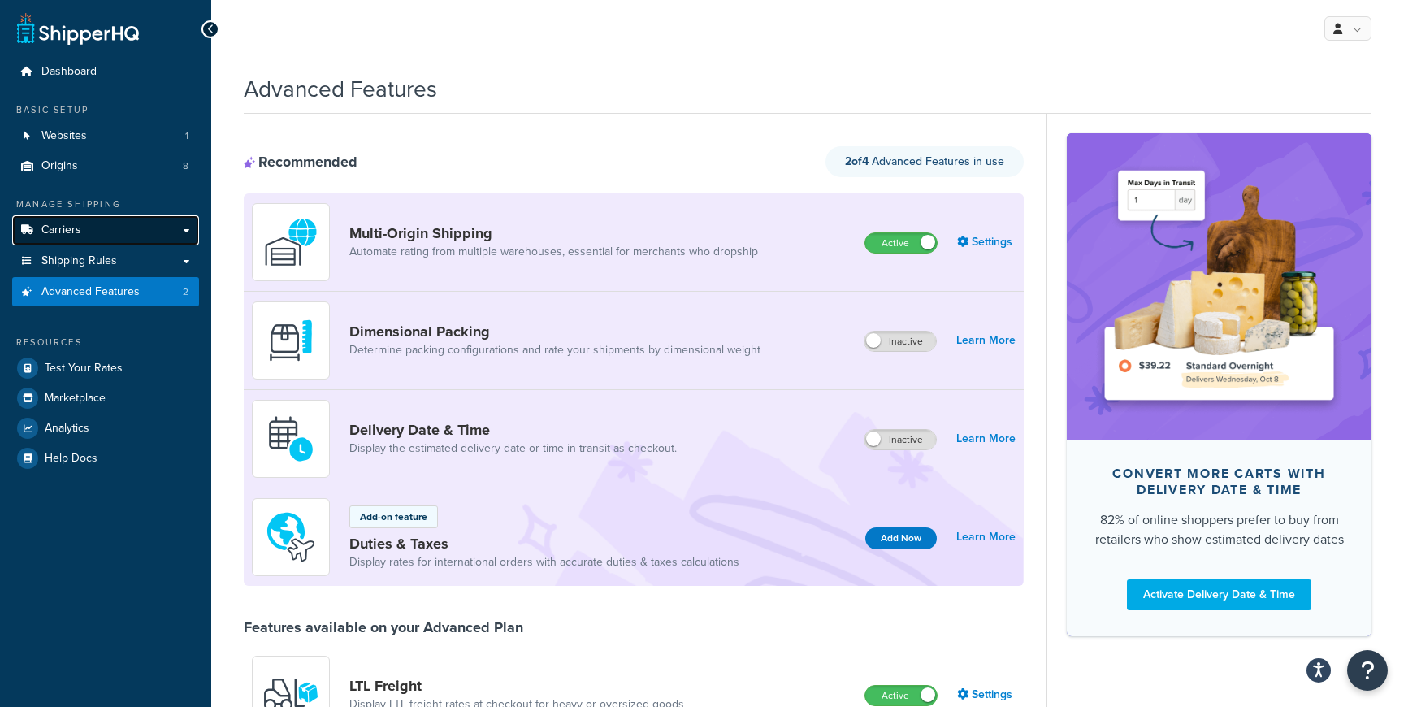
click at [97, 224] on link "Carriers" at bounding box center [105, 230] width 187 height 30
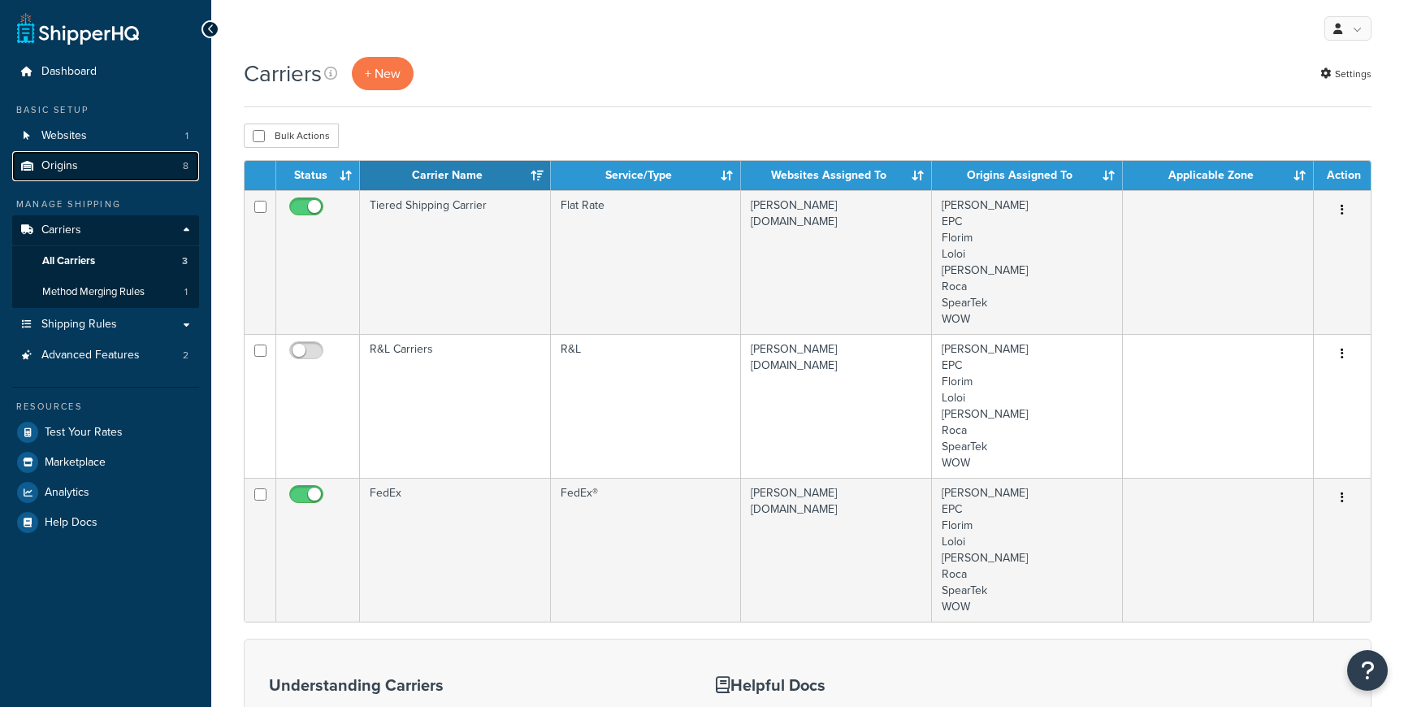
click at [109, 159] on link "Origins 8" at bounding box center [105, 166] width 187 height 30
